Goal: Task Accomplishment & Management: Manage account settings

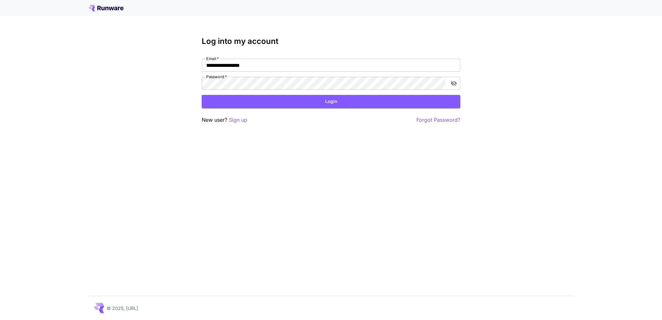
click at [0, 320] on nordpass-portal at bounding box center [0, 320] width 0 height 0
type input "**********"
click at [316, 98] on button "Login" at bounding box center [331, 101] width 259 height 13
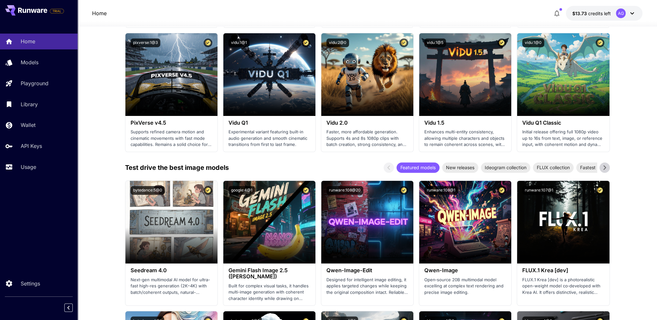
scroll to position [614, 0]
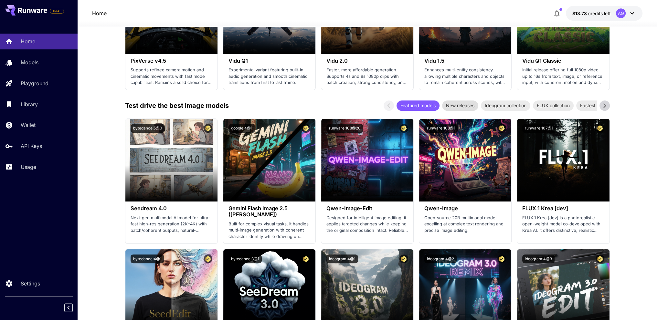
click at [458, 104] on span "New releases" at bounding box center [460, 105] width 36 height 7
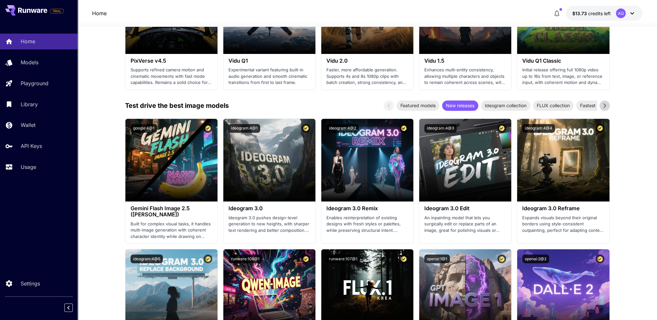
click at [442, 103] on span "New releases" at bounding box center [460, 105] width 36 height 7
click at [431, 104] on span "Featured models" at bounding box center [418, 105] width 43 height 7
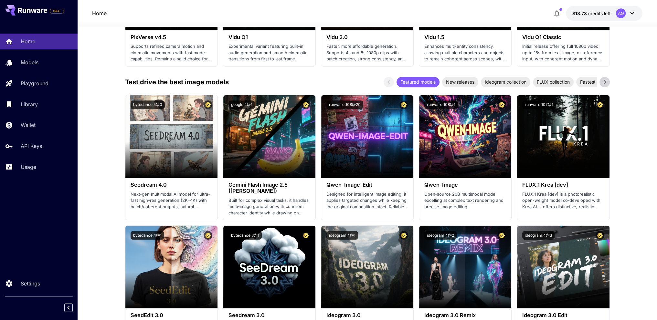
scroll to position [744, 0]
